Goal: Task Accomplishment & Management: Use online tool/utility

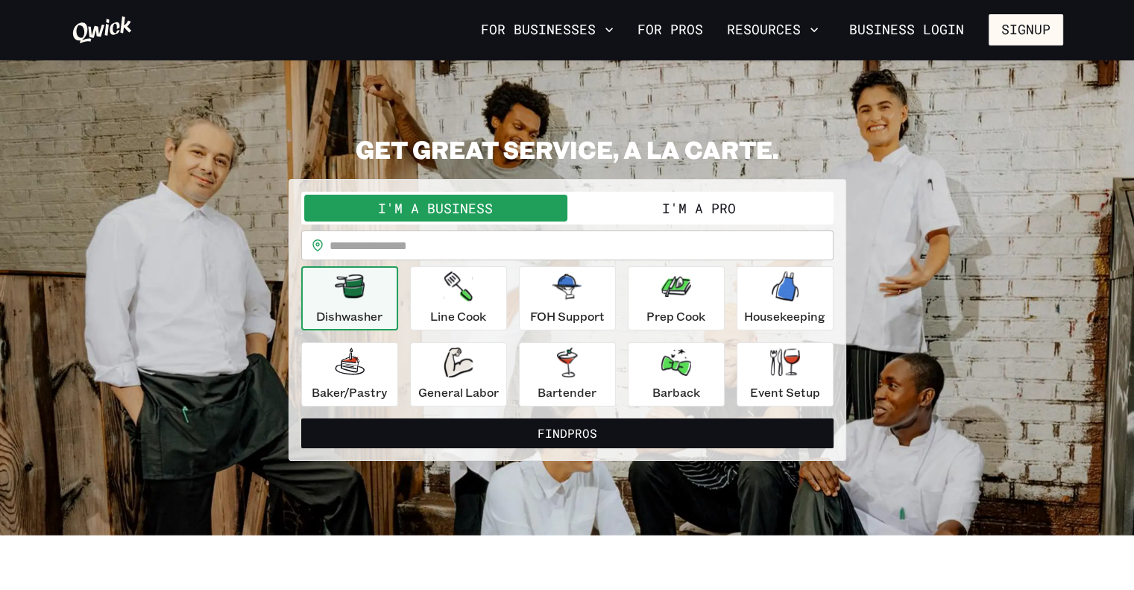
click at [703, 209] on button "I'm a Pro" at bounding box center [698, 208] width 263 height 27
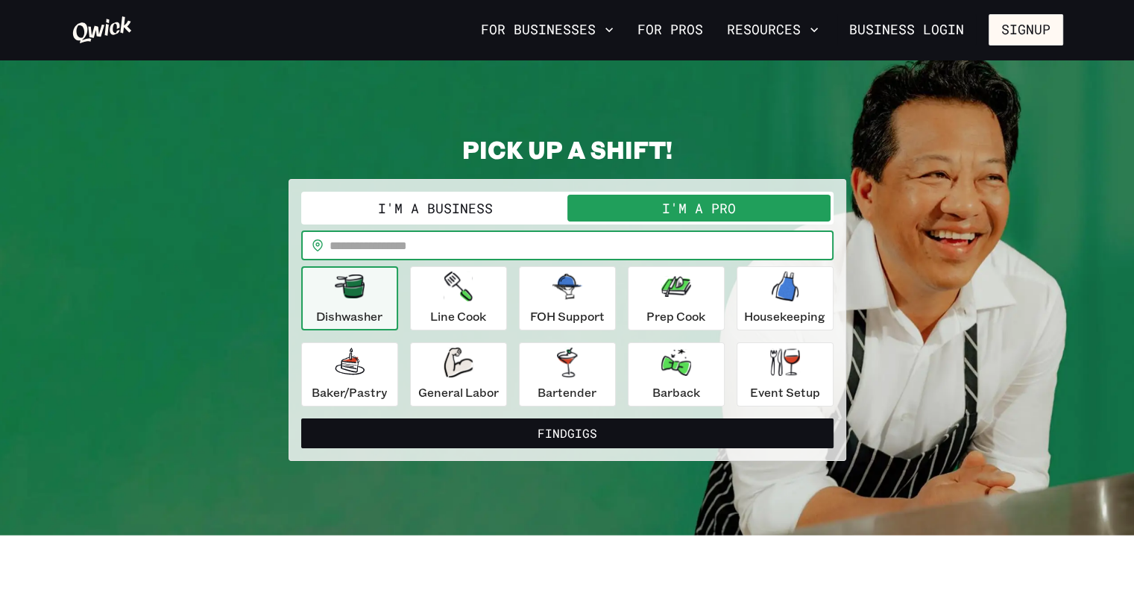
drag, startPoint x: 487, startPoint y: 250, endPoint x: 482, endPoint y: 241, distance: 10.0
click at [487, 250] on input "text" at bounding box center [582, 245] width 504 height 30
type input "*****"
click at [301, 418] on button "Find Gigs" at bounding box center [567, 433] width 532 height 30
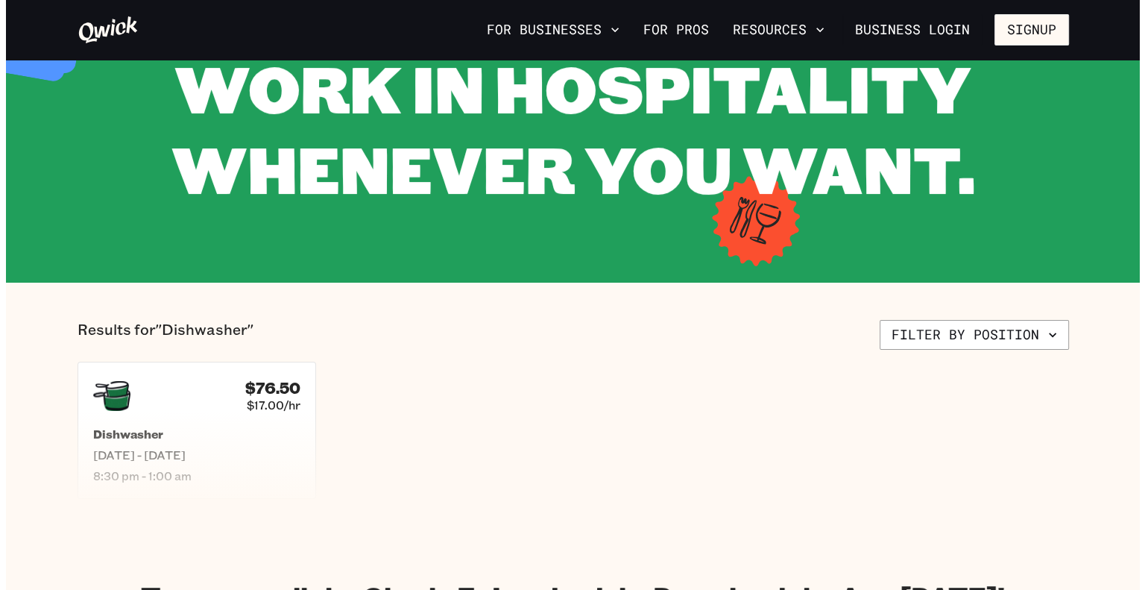
scroll to position [224, 0]
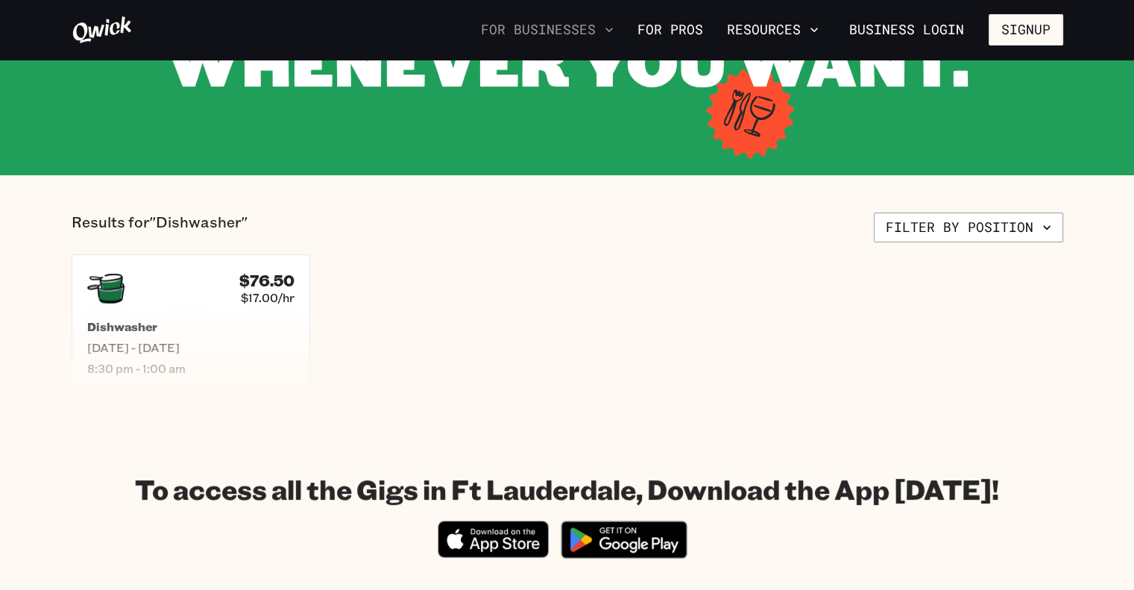
click at [614, 29] on icon "button" at bounding box center [609, 29] width 15 height 15
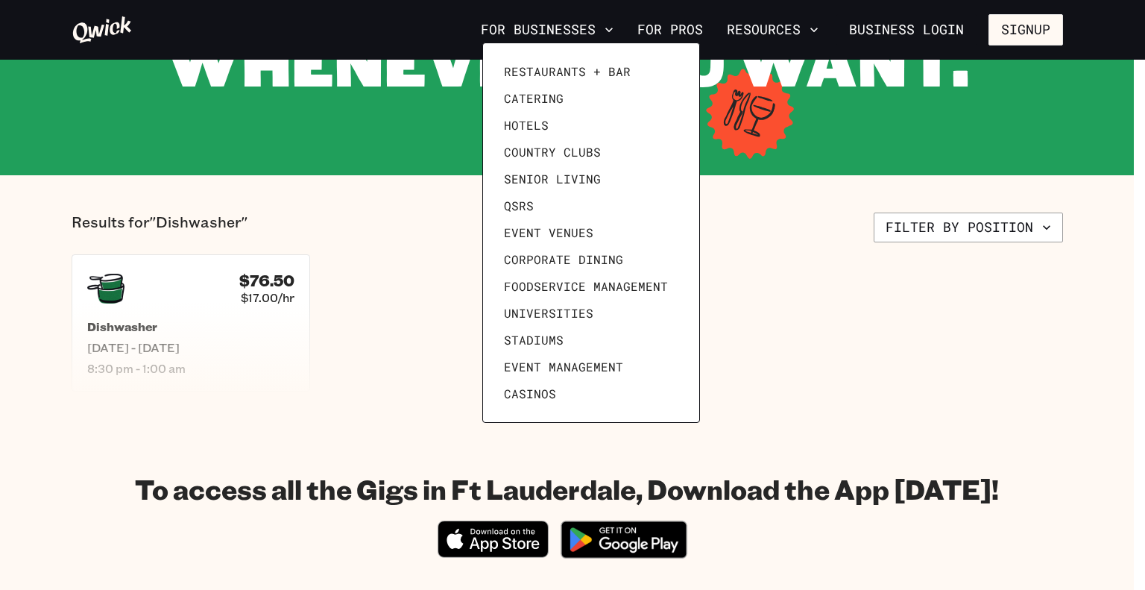
click at [791, 362] on div at bounding box center [572, 295] width 1145 height 590
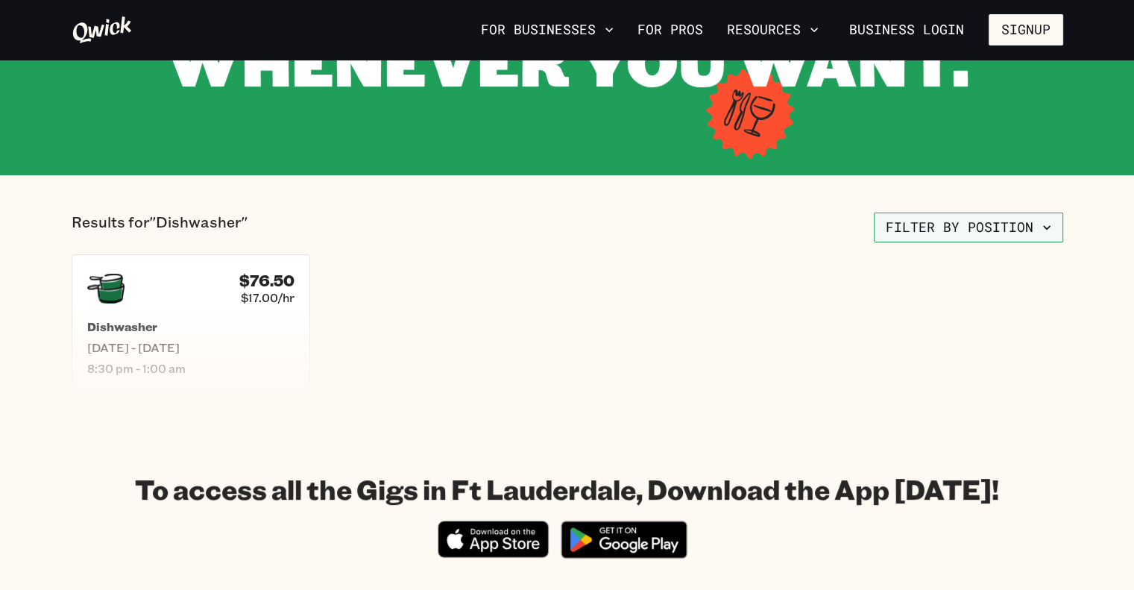
click at [1041, 235] on button "Filter by position" at bounding box center [968, 227] width 189 height 30
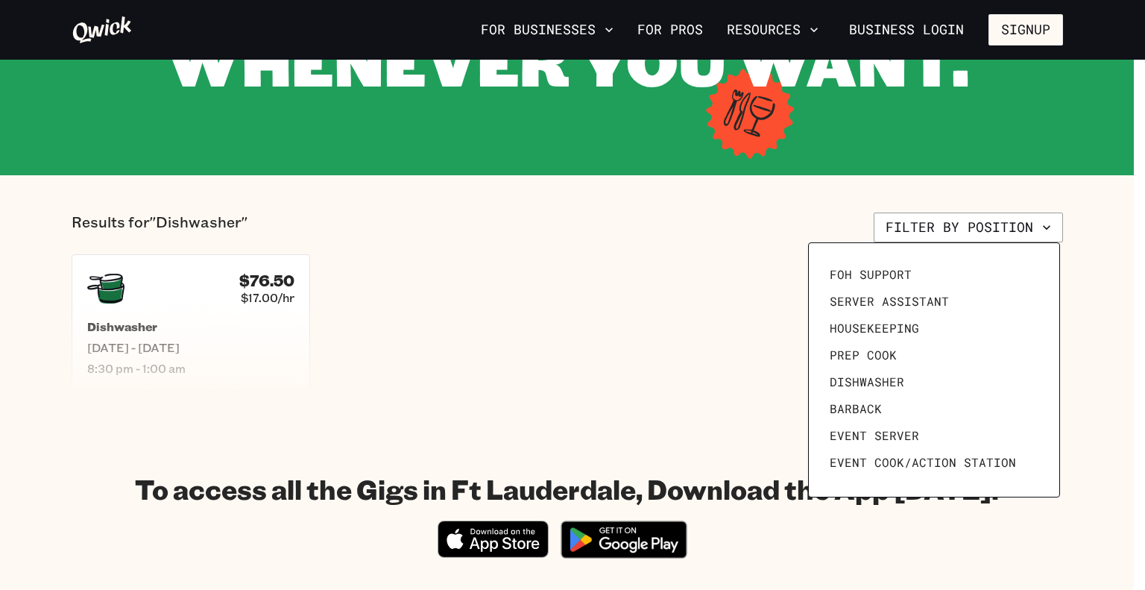
scroll to position [57, 0]
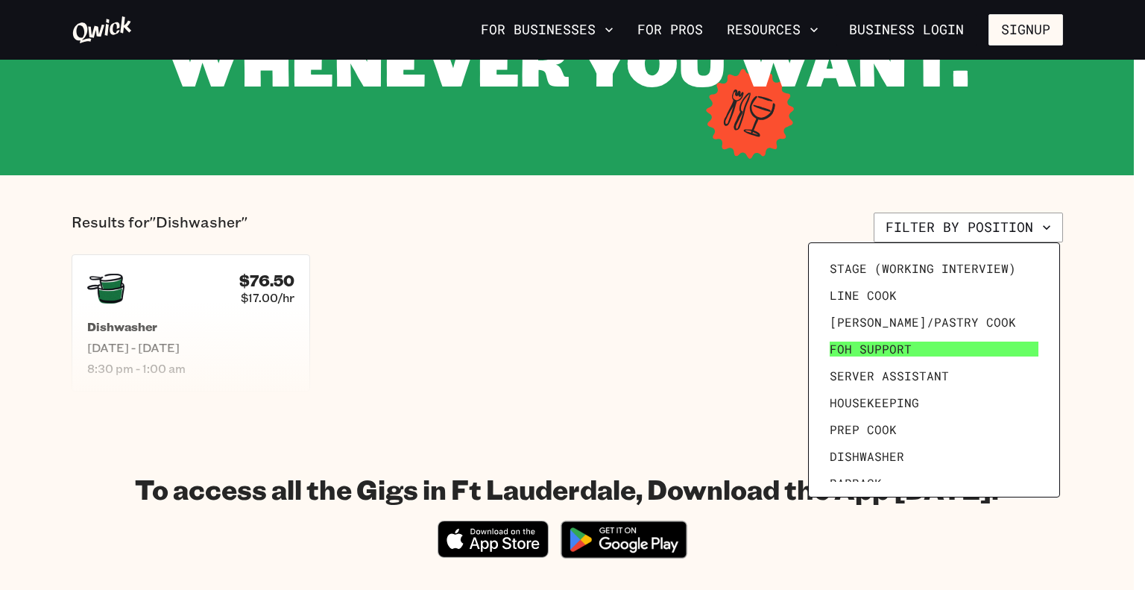
click at [878, 347] on span "FOH Support" at bounding box center [871, 348] width 82 height 15
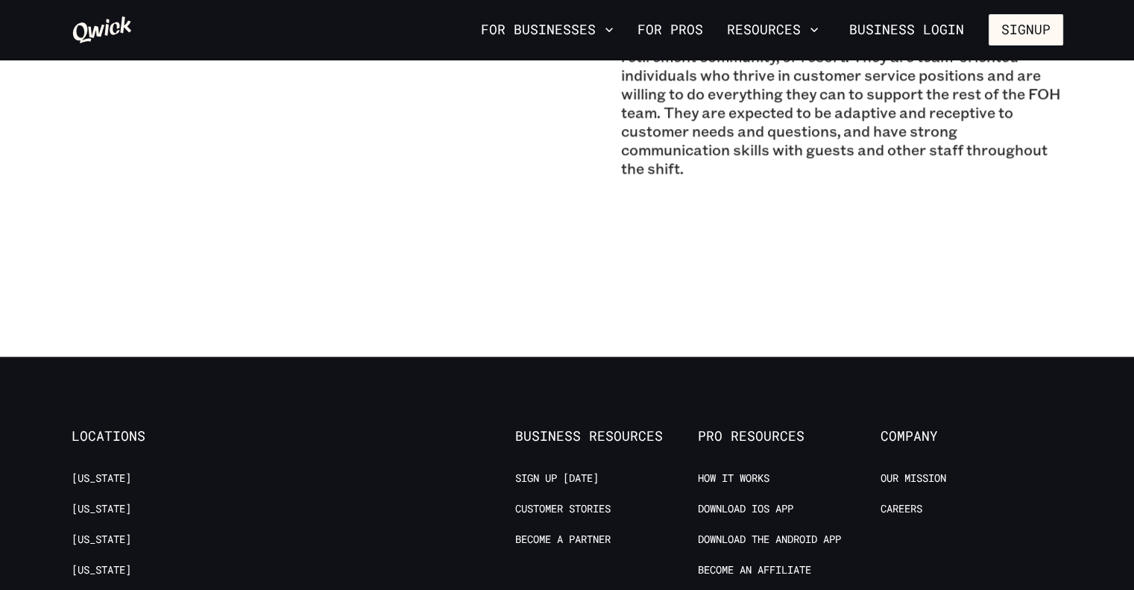
scroll to position [1267, 0]
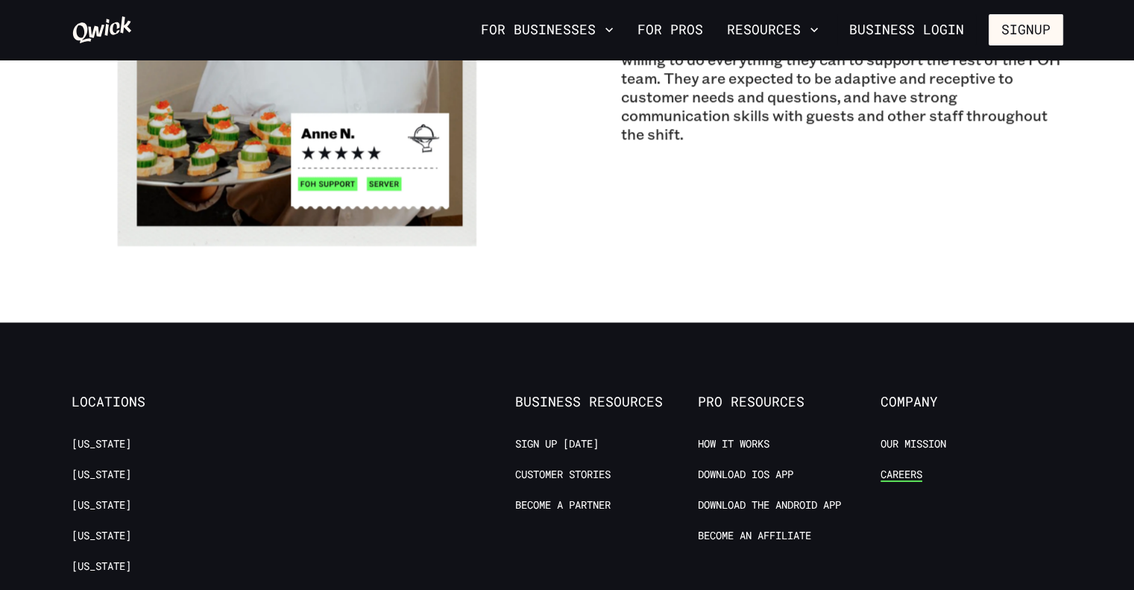
click at [898, 474] on link "Careers" at bounding box center [901, 474] width 42 height 14
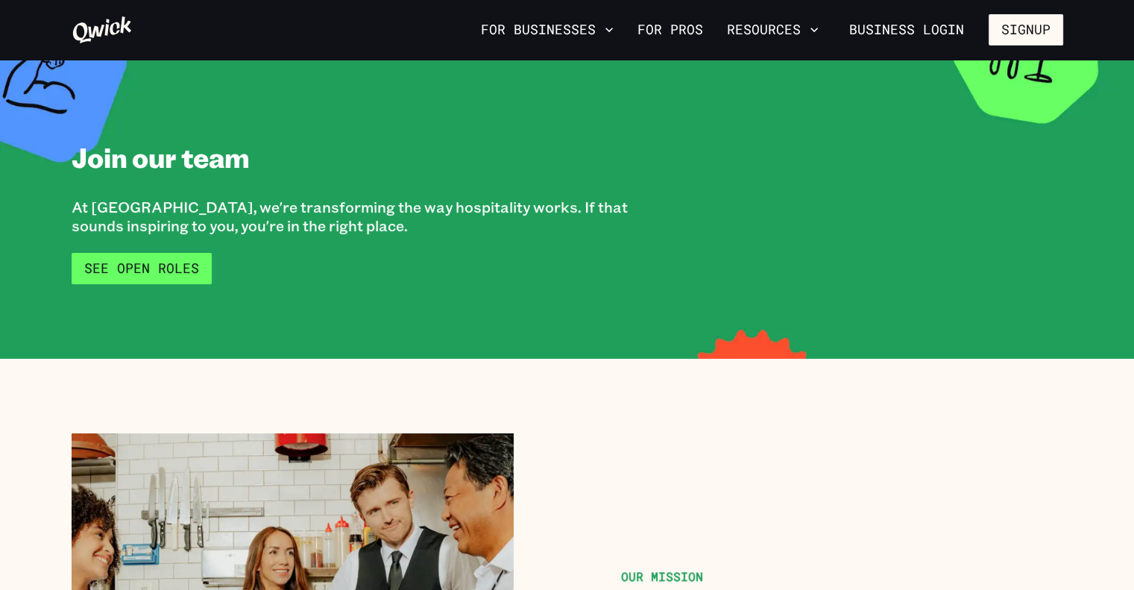
click at [192, 269] on link "See Open Roles" at bounding box center [142, 268] width 140 height 31
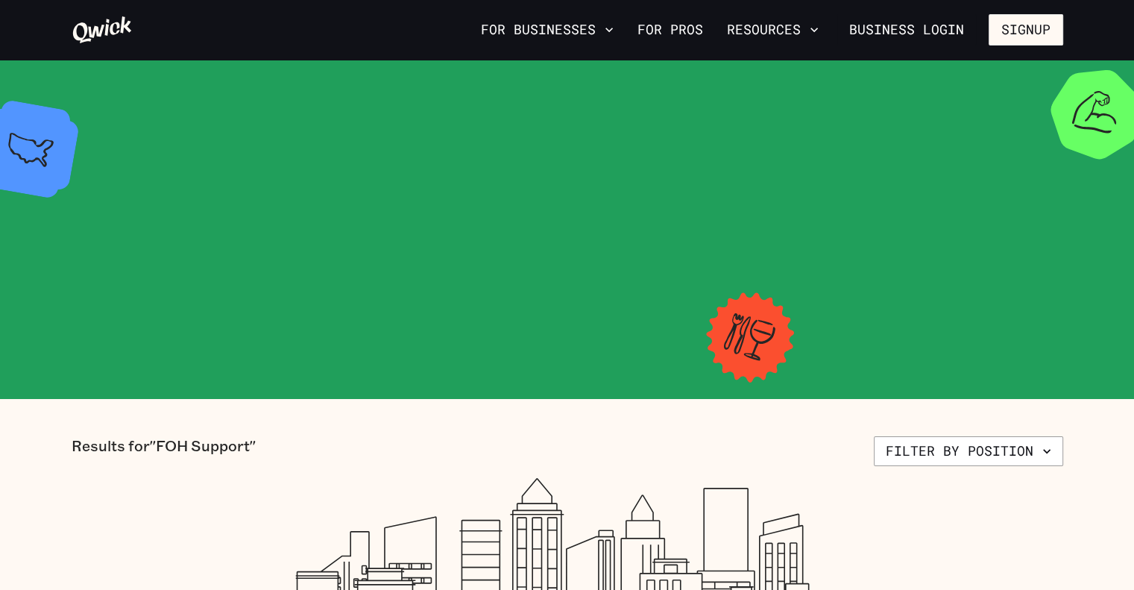
scroll to position [1267, 0]
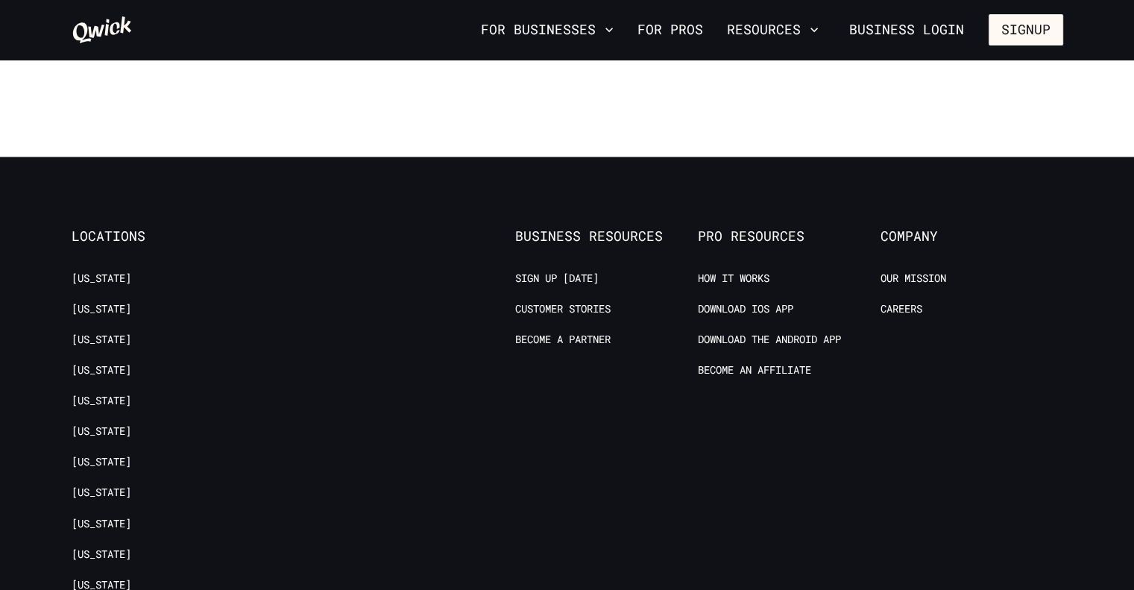
scroll to position [224, 0]
